Goal: Task Accomplishment & Management: Manage account settings

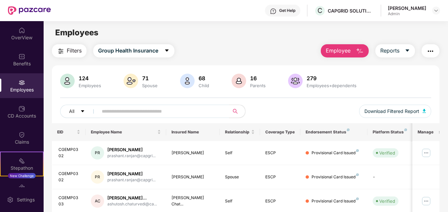
click at [341, 51] on span "Employee" at bounding box center [338, 51] width 25 height 8
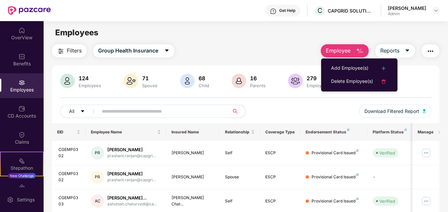
click at [122, 112] on input "text" at bounding box center [161, 111] width 118 height 10
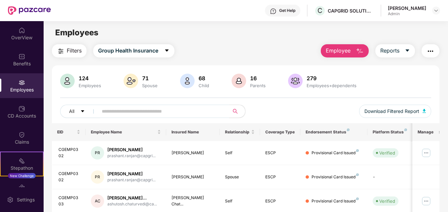
type input "*"
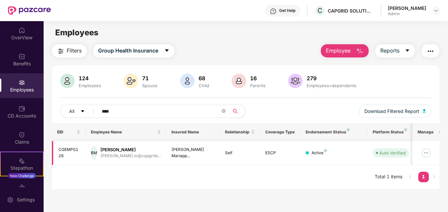
type input "****"
click at [430, 153] on img at bounding box center [426, 153] width 11 height 11
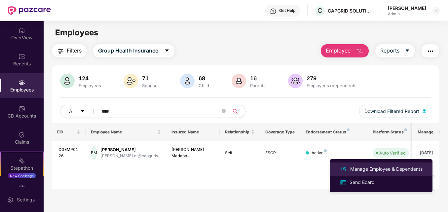
click at [358, 169] on div "Manage Employee & Dependents" at bounding box center [386, 169] width 75 height 7
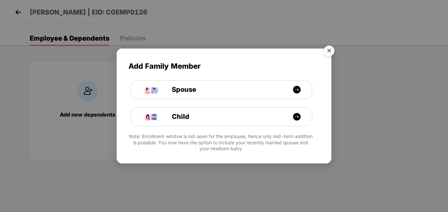
click at [328, 51] on img "Close" at bounding box center [329, 52] width 19 height 19
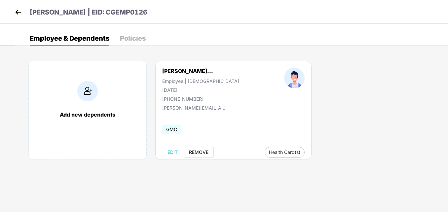
click at [204, 156] on button "REMOVE" at bounding box center [199, 152] width 30 height 11
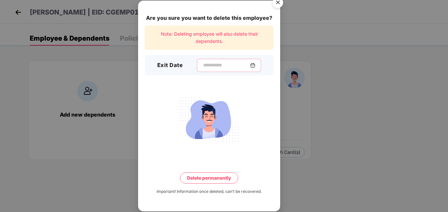
click at [207, 63] on input at bounding box center [227, 65] width 48 height 7
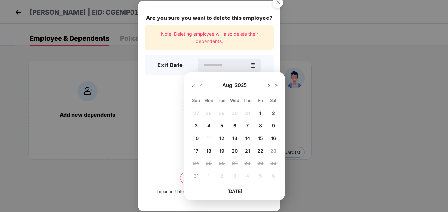
click at [249, 151] on span "21" at bounding box center [247, 151] width 5 height 6
type input "**********"
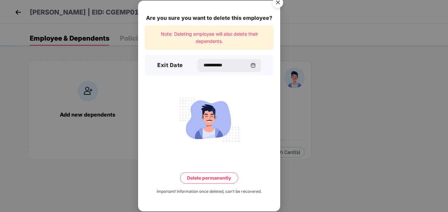
click at [204, 178] on button "Delete permanently" at bounding box center [209, 178] width 58 height 11
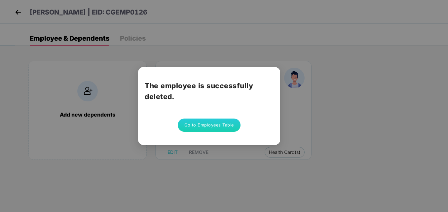
click at [210, 126] on button "Go to Employees Table" at bounding box center [209, 125] width 63 height 13
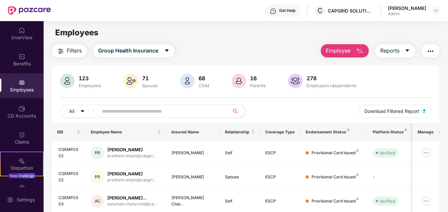
click at [166, 115] on input "text" at bounding box center [161, 111] width 118 height 10
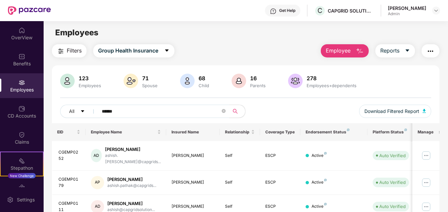
scroll to position [25, 0]
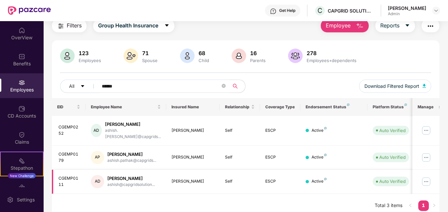
type input "******"
click at [427, 177] on img at bounding box center [426, 182] width 11 height 11
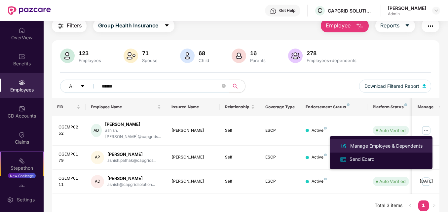
click at [373, 143] on div "Manage Employee & Dependents" at bounding box center [386, 145] width 75 height 7
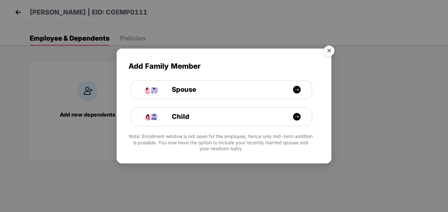
click at [333, 51] on img "Close" at bounding box center [329, 52] width 19 height 19
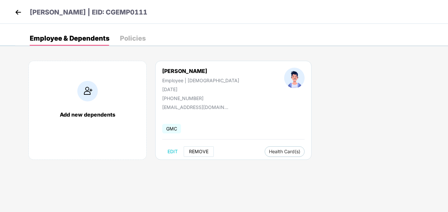
click at [199, 150] on span "REMOVE" at bounding box center [199, 151] width 20 height 5
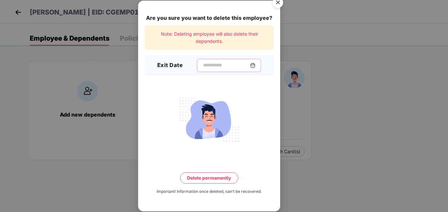
click at [215, 62] on input at bounding box center [227, 65] width 48 height 7
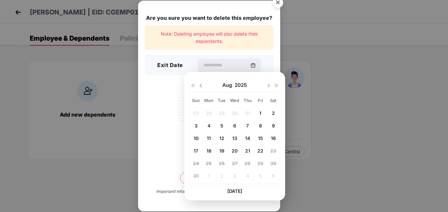
click at [261, 126] on span "8" at bounding box center [260, 126] width 3 height 6
type input "**********"
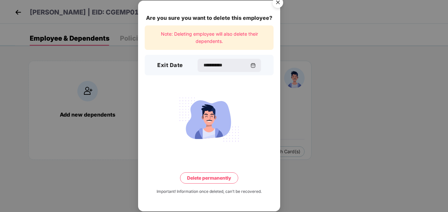
click at [206, 178] on button "Delete permanently" at bounding box center [209, 178] width 58 height 11
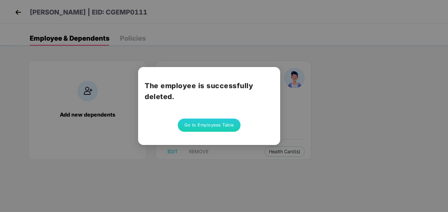
click at [210, 125] on button "Go to Employees Table" at bounding box center [209, 125] width 63 height 13
